Goal: Transaction & Acquisition: Download file/media

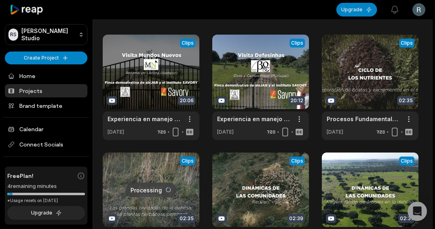
click at [137, 66] on link at bounding box center [151, 88] width 97 height 106
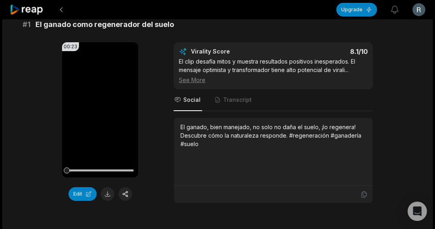
scroll to position [270, 0]
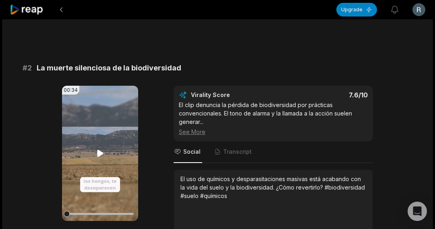
click at [109, 146] on video "Your browser does not support mp4 format." at bounding box center [100, 153] width 76 height 135
click at [119, 153] on video "Your browser does not support mp4 format." at bounding box center [100, 153] width 76 height 135
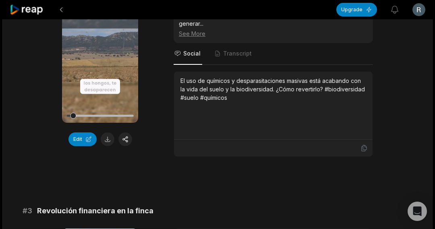
scroll to position [367, 0]
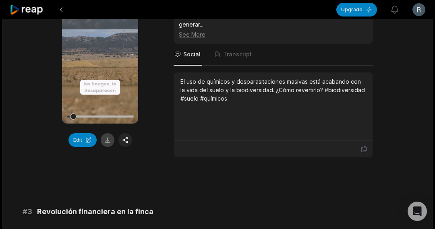
click at [108, 141] on button at bounding box center [108, 140] width 14 height 14
drag, startPoint x: 433, startPoint y: 56, endPoint x: 433, endPoint y: 41, distance: 14.9
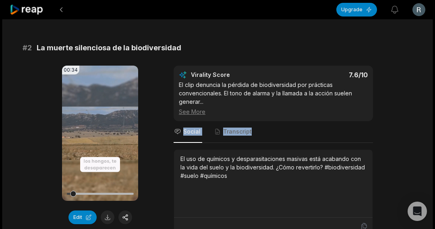
scroll to position [290, 0]
